Goal: Find specific page/section: Find specific page/section

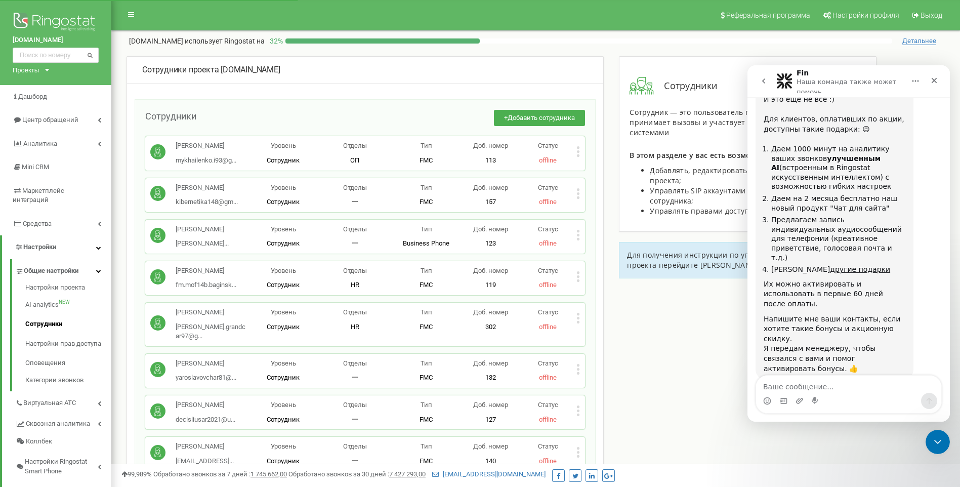
click at [41, 69] on div "Проекты grandcar.kz.sip grandcar.fmc.com grandcar.ua.sip grandcar.fmc.service g…" at bounding box center [29, 70] width 32 height 10
click at [53, 115] on link "grandcar.ua.sip" at bounding box center [47, 115] width 56 height 8
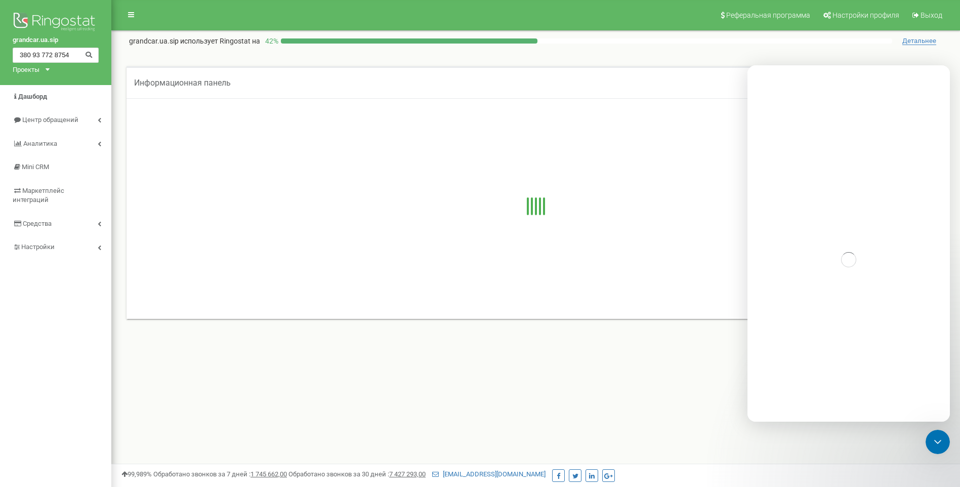
type input "380 93 772 8754"
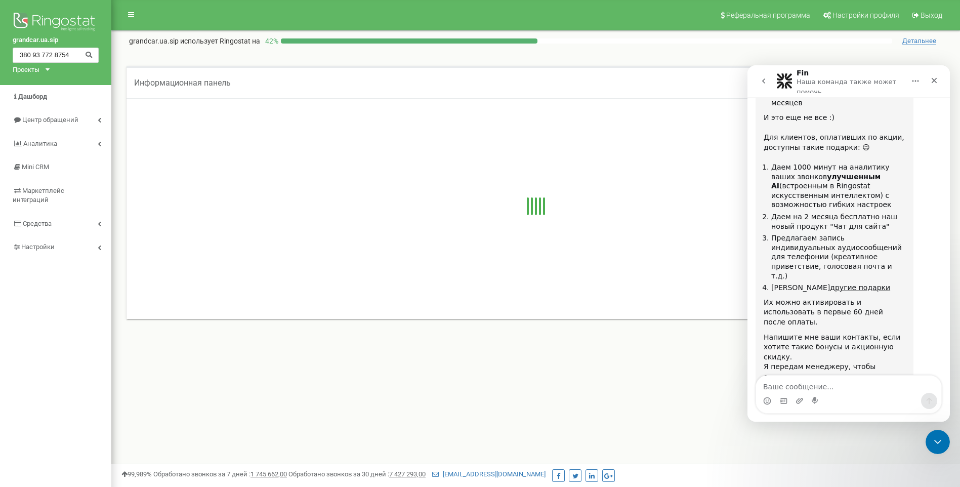
scroll to position [1182, 0]
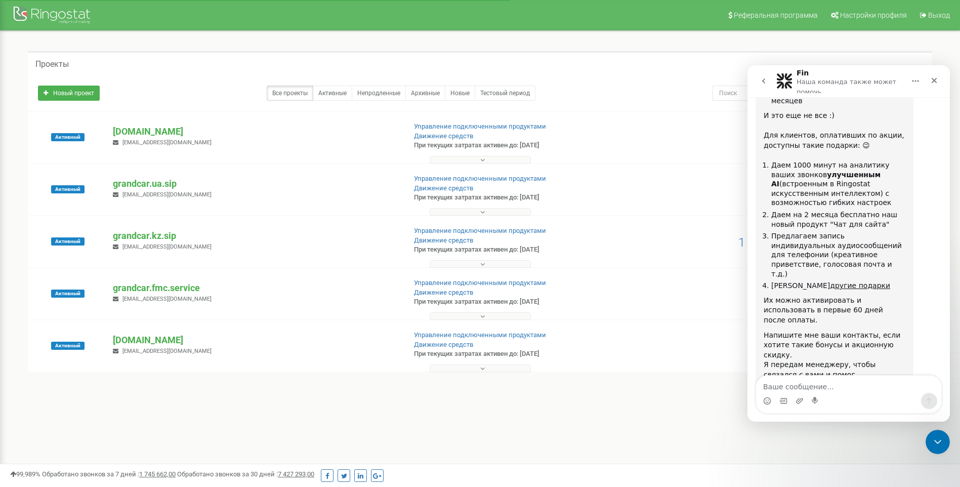
scroll to position [1182, 0]
